Goal: Information Seeking & Learning: Understand process/instructions

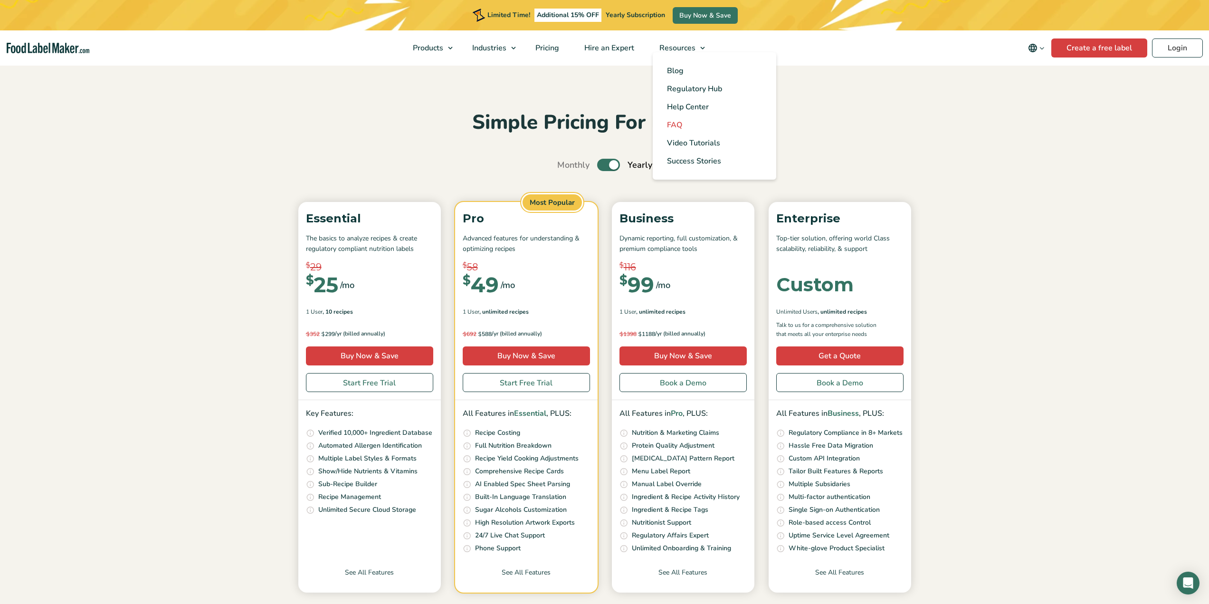
click at [685, 123] on link "FAQ" at bounding box center [715, 125] width 124 height 18
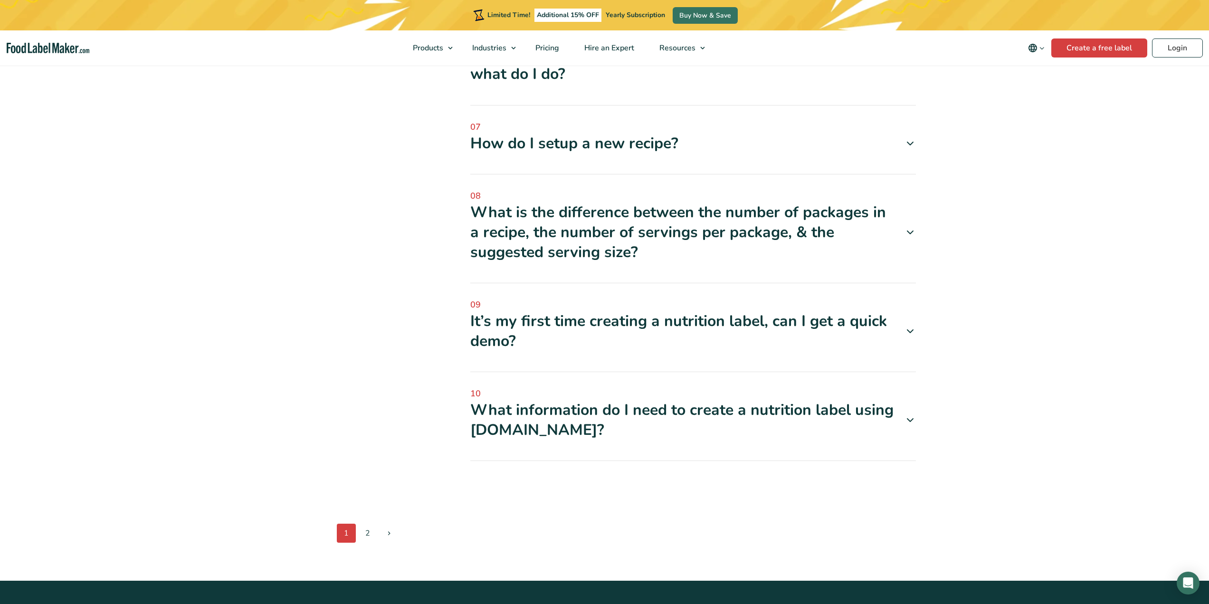
scroll to position [665, 0]
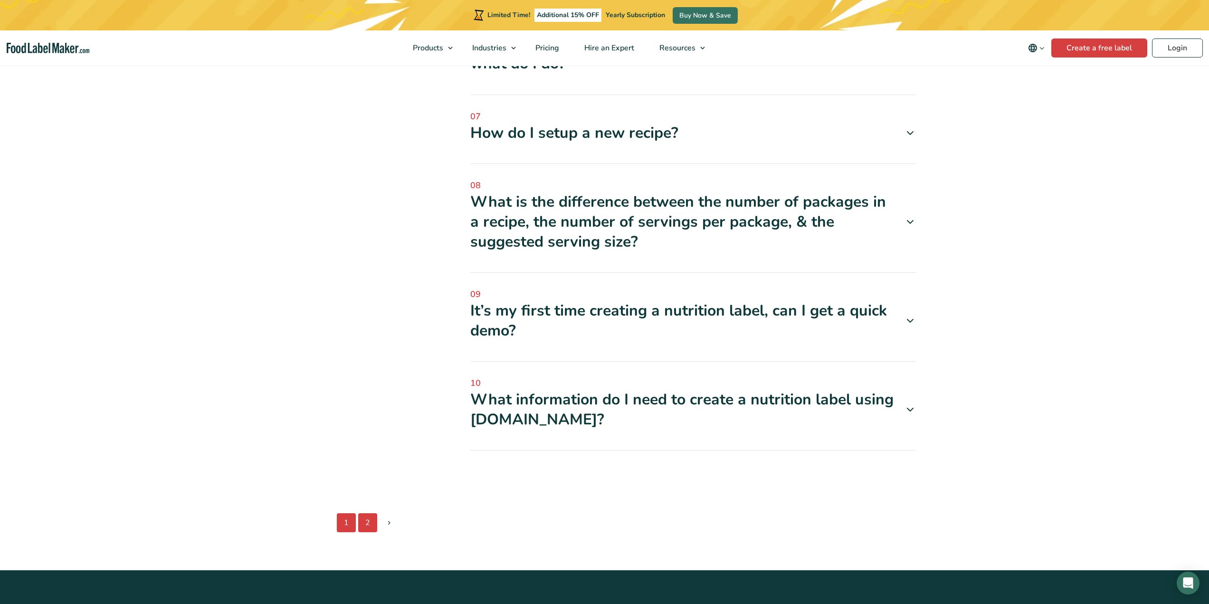
click at [366, 519] on link "2" at bounding box center [367, 522] width 19 height 19
